Goal: Task Accomplishment & Management: Use online tool/utility

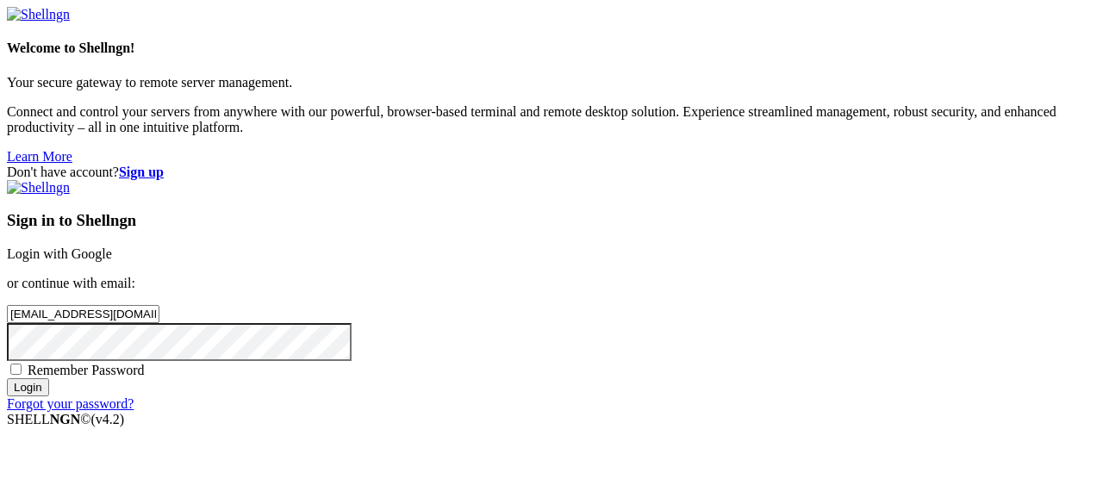
type input "[EMAIL_ADDRESS][DOMAIN_NAME]"
click at [49, 396] on input "Login" at bounding box center [28, 387] width 42 height 18
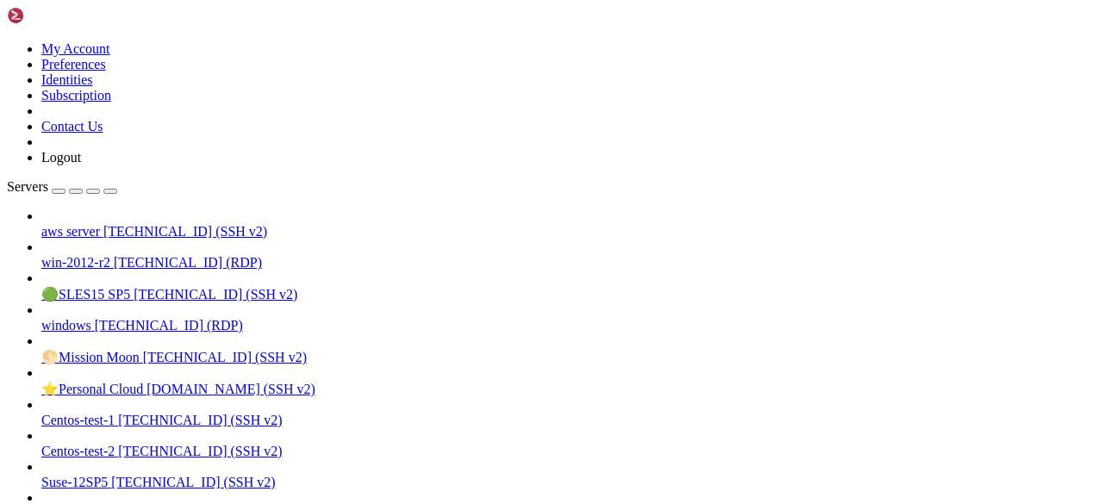
scroll to position [557, 0]
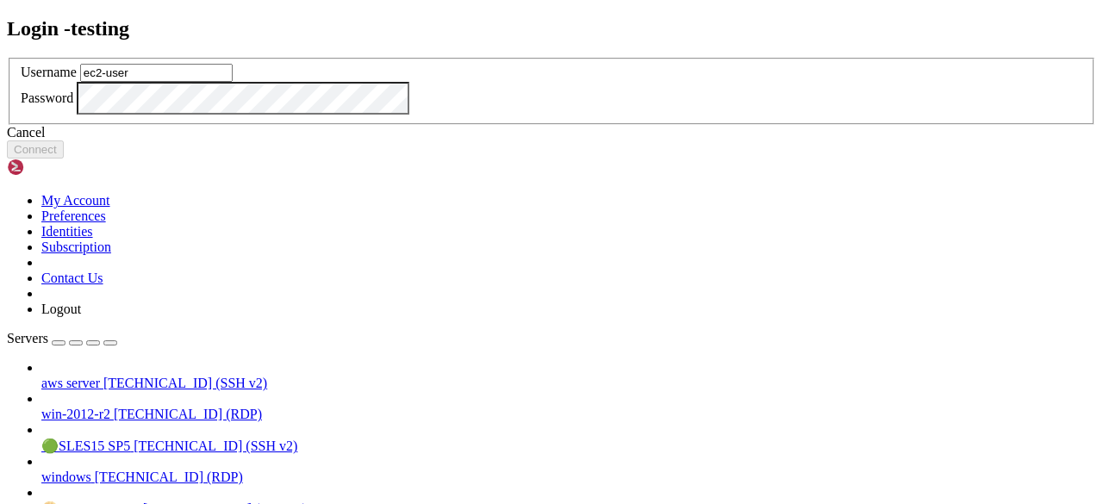
type input "ec2-user"
click at [64, 159] on button "Connect" at bounding box center [35, 149] width 57 height 18
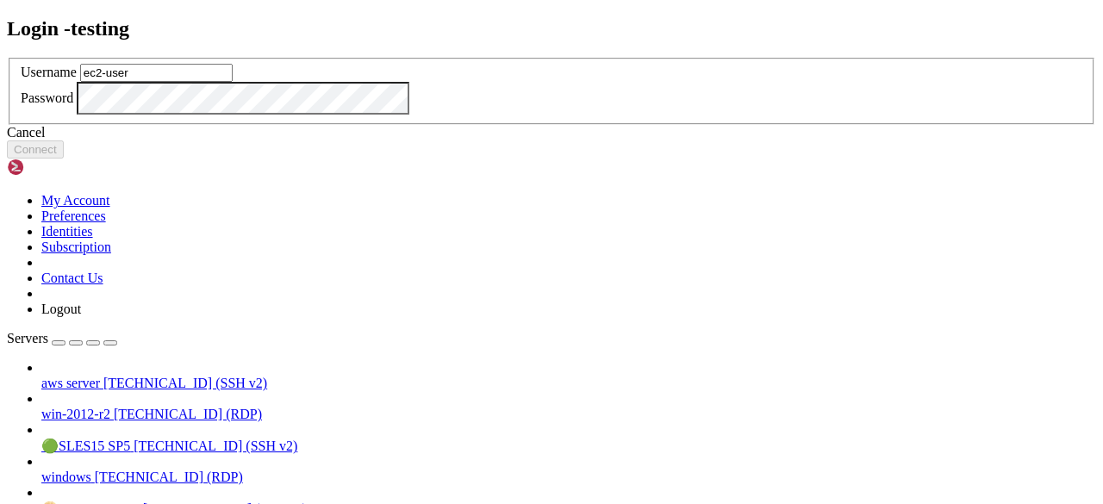
type input "ec2-user"
click at [64, 159] on button "Connect" at bounding box center [35, 149] width 57 height 18
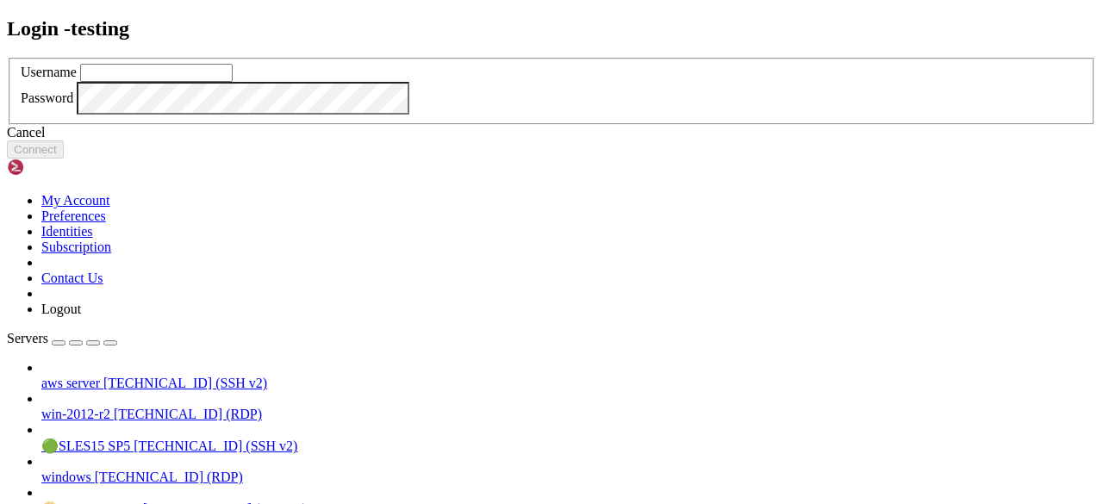
click at [570, 140] on div "Cancel" at bounding box center [551, 133] width 1089 height 16
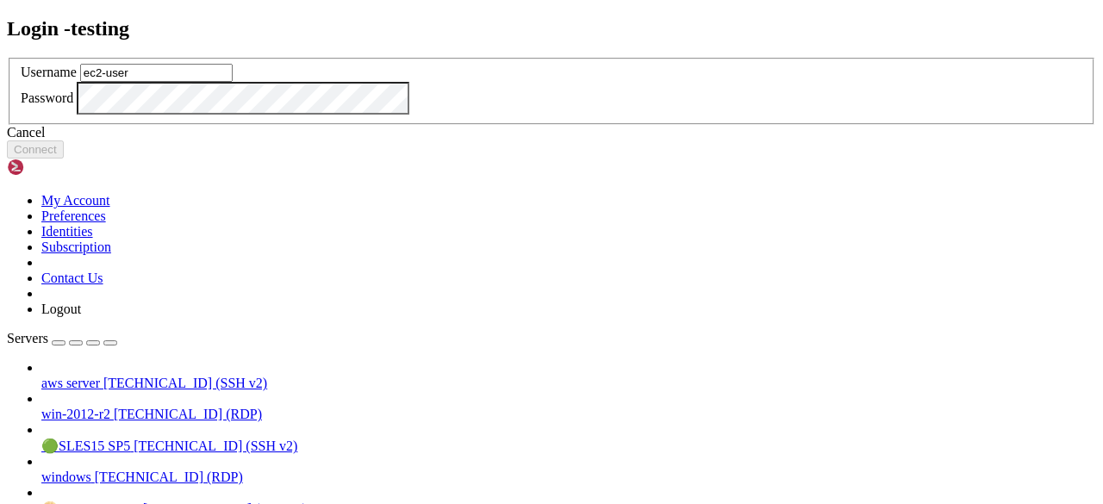
type input "ec2-user"
click at [64, 159] on button "Connect" at bounding box center [35, 149] width 57 height 18
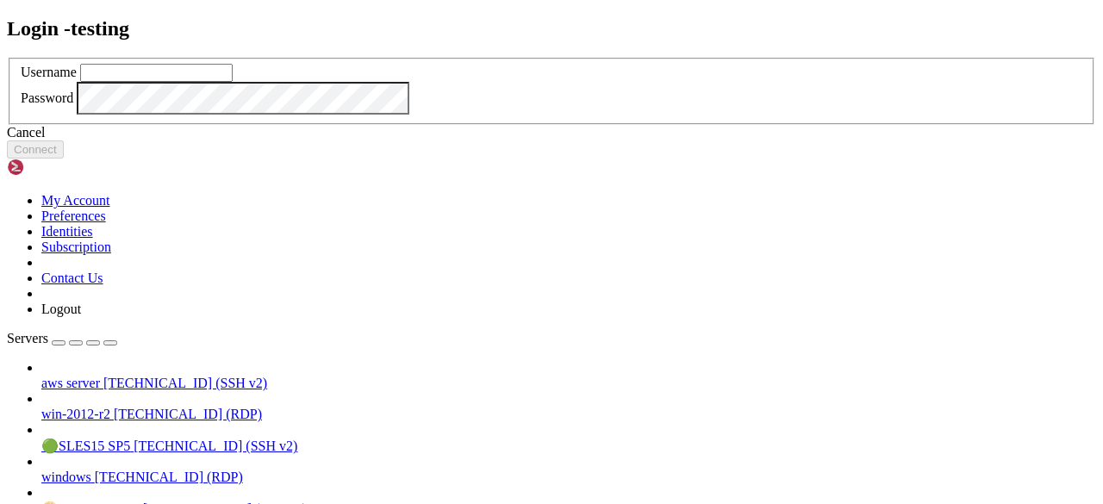
click at [233, 82] on input "text" at bounding box center [156, 73] width 152 height 18
type input "ec2-user"
click at [64, 159] on button "Connect" at bounding box center [35, 149] width 57 height 18
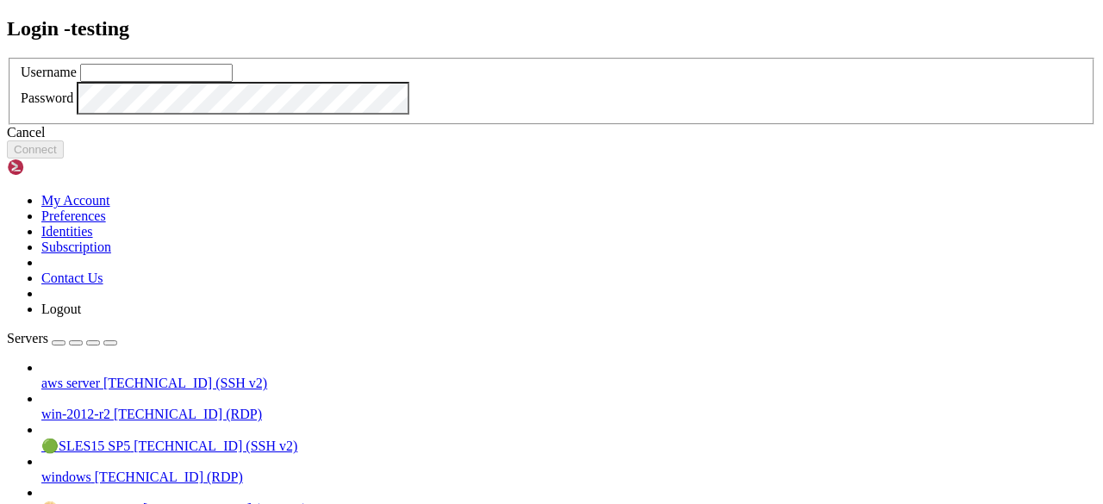
click at [582, 140] on div "Cancel" at bounding box center [551, 133] width 1089 height 16
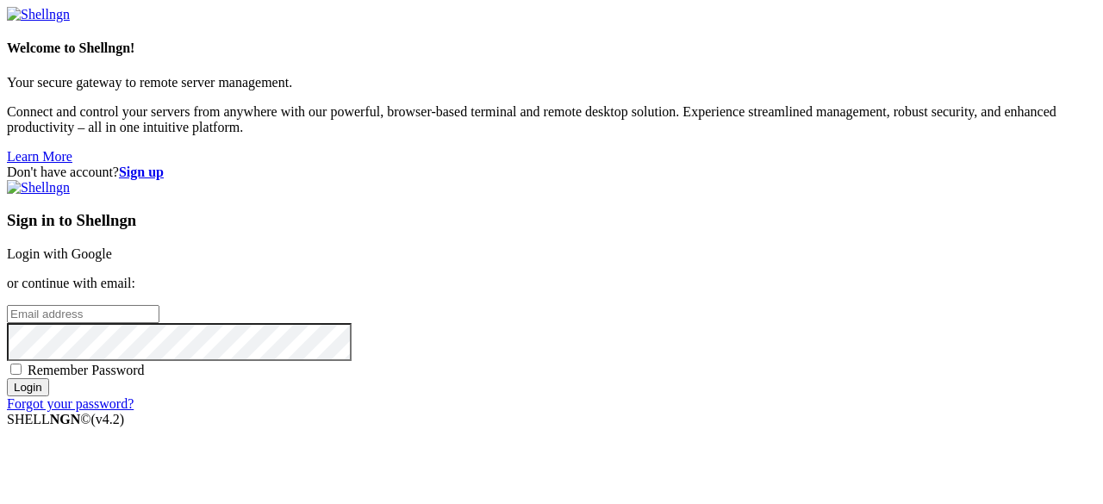
click at [159, 305] on input "email" at bounding box center [83, 314] width 152 height 18
type input "[EMAIL_ADDRESS][DOMAIN_NAME]"
click at [49, 396] on input "Login" at bounding box center [28, 387] width 42 height 18
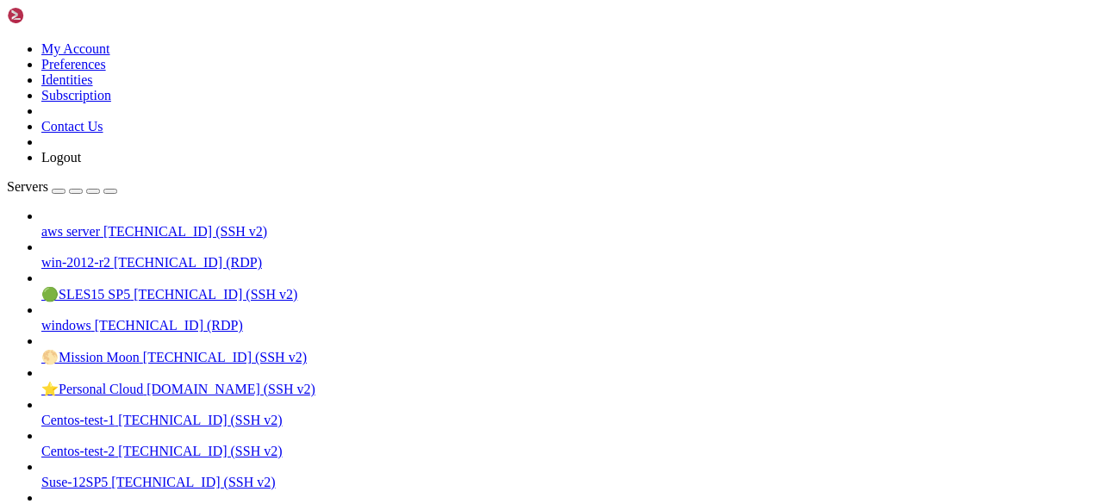
scroll to position [557, 0]
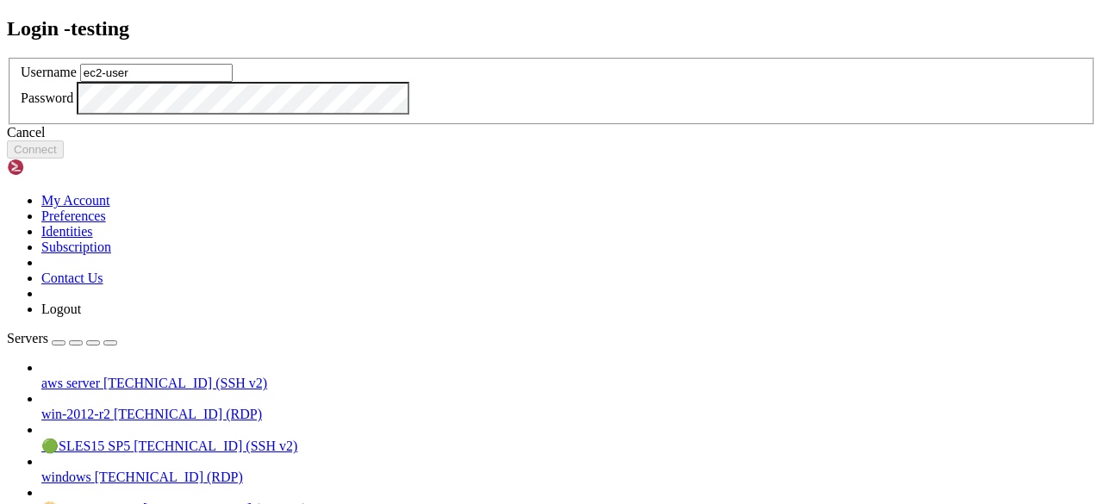
type input "ec2-user"
click at [64, 159] on button "Connect" at bounding box center [35, 149] width 57 height 18
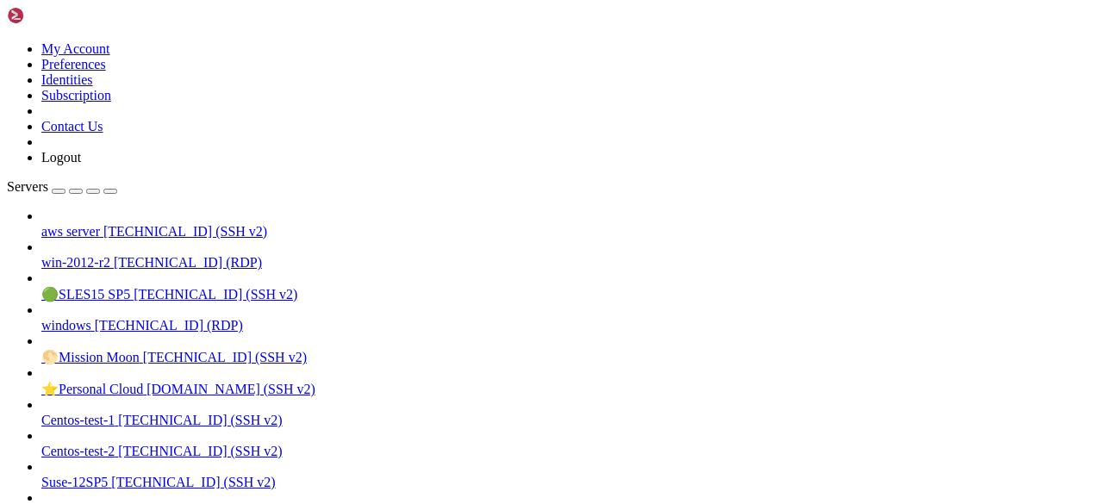
click at [7, 41] on icon at bounding box center [7, 41] width 0 height 0
click at [110, 52] on link "My Account" at bounding box center [75, 48] width 69 height 15
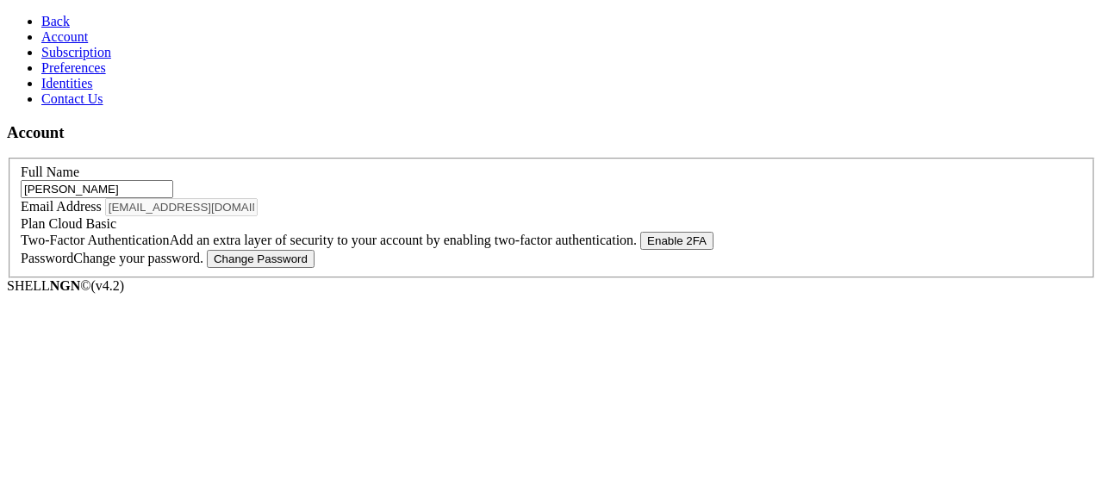
click at [41, 14] on link "Back" at bounding box center [55, 21] width 28 height 15
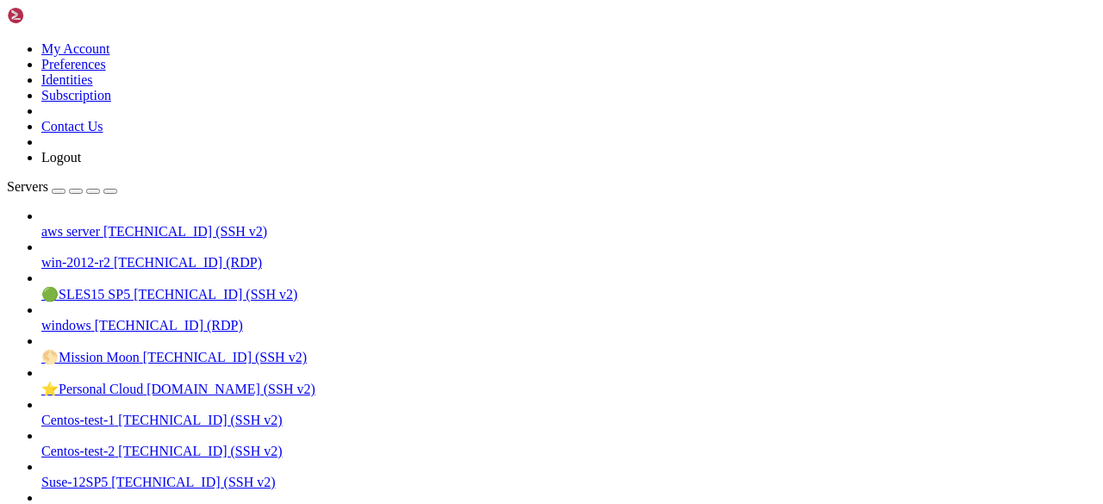
click at [16, 16] on img at bounding box center [56, 15] width 99 height 17
click at [95, 16] on img at bounding box center [56, 15] width 99 height 17
click at [36, 179] on span "Servers" at bounding box center [27, 186] width 41 height 15
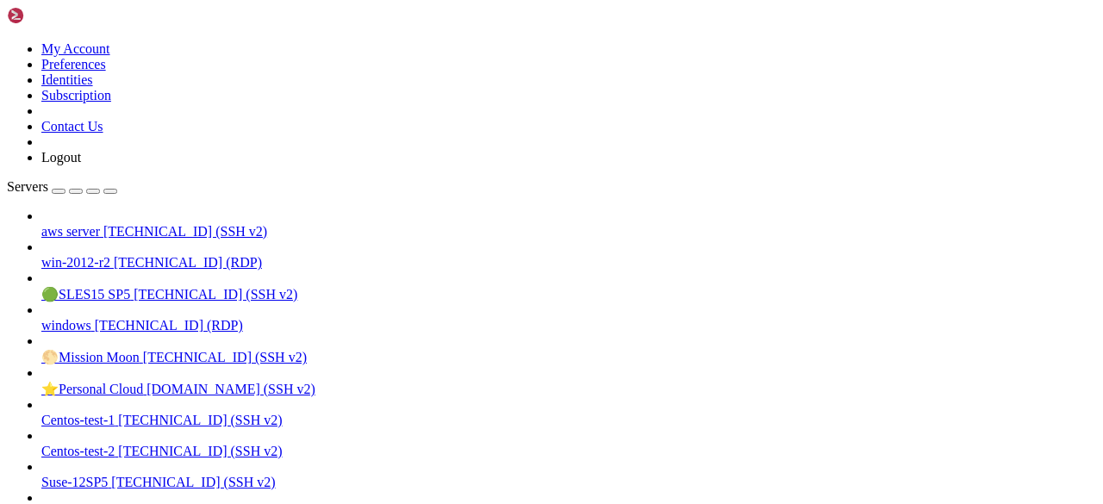
scroll to position [557, 0]
click at [7, 41] on icon at bounding box center [7, 41] width 0 height 0
click at [93, 87] on link "Identities" at bounding box center [67, 79] width 52 height 15
